Goal: Find specific page/section: Find specific page/section

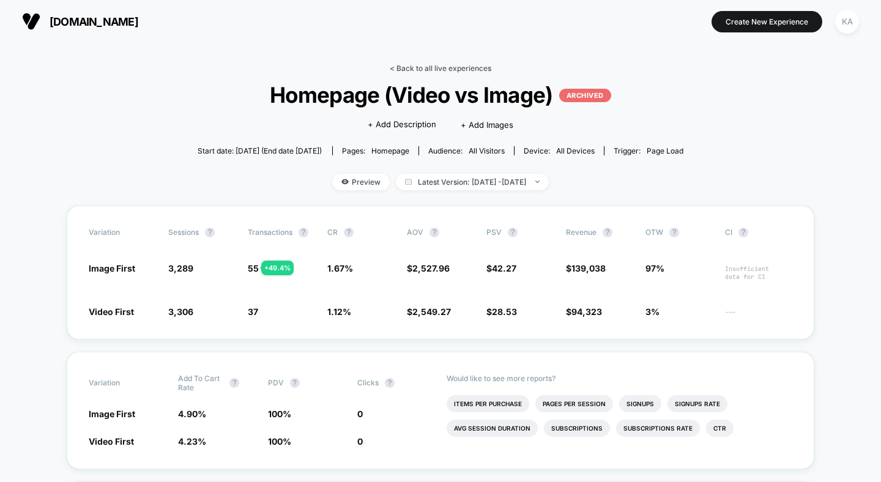
click at [418, 72] on link "< Back to all live experiences" at bounding box center [441, 68] width 102 height 9
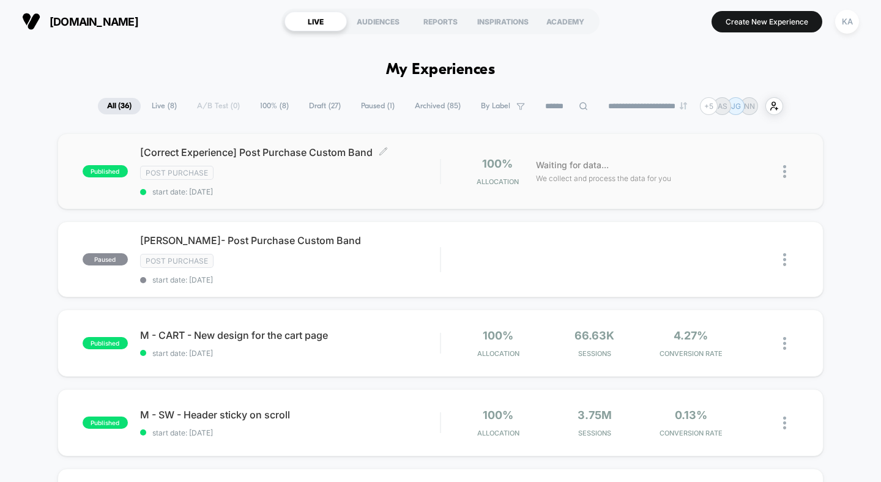
click at [302, 154] on span "[Correct Experience] Post Purchase Custom Band Click to edit experience details" at bounding box center [290, 152] width 300 height 12
